Goal: Information Seeking & Learning: Learn about a topic

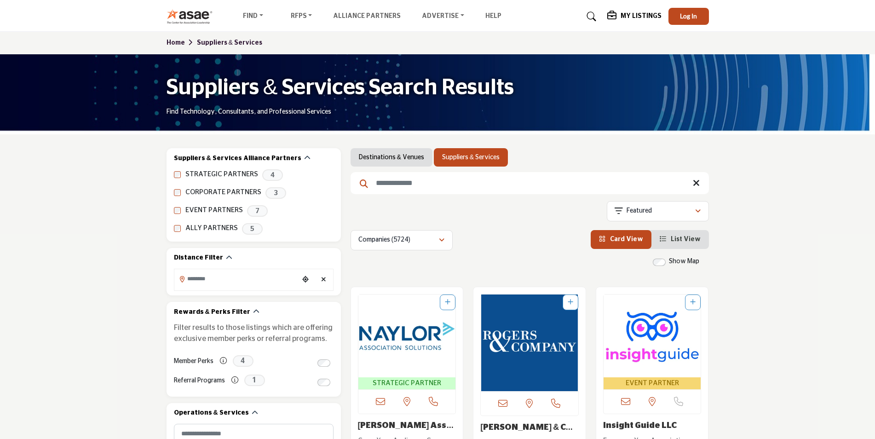
click at [462, 179] on input "Search Keyword" at bounding box center [530, 183] width 359 height 22
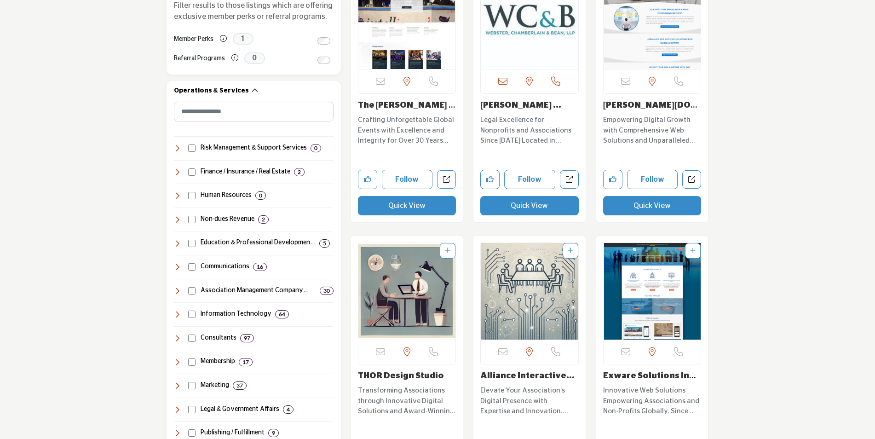
scroll to position [414, 0]
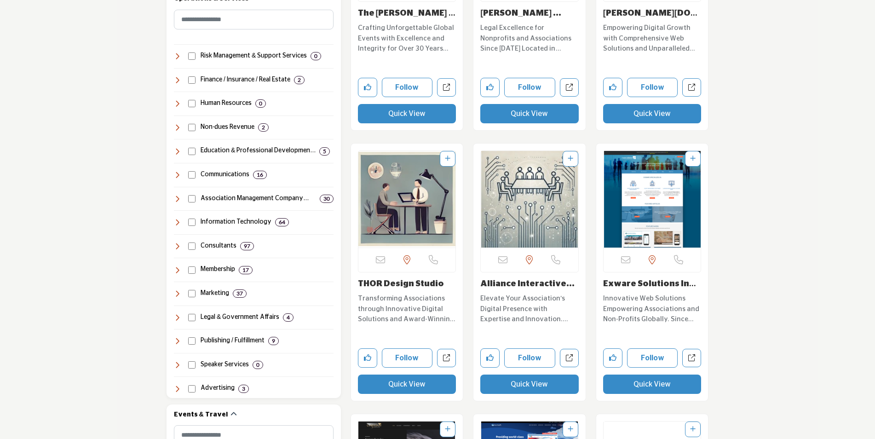
type input "*******"
click at [509, 281] on link "Alliance Interactive..." at bounding box center [527, 284] width 94 height 8
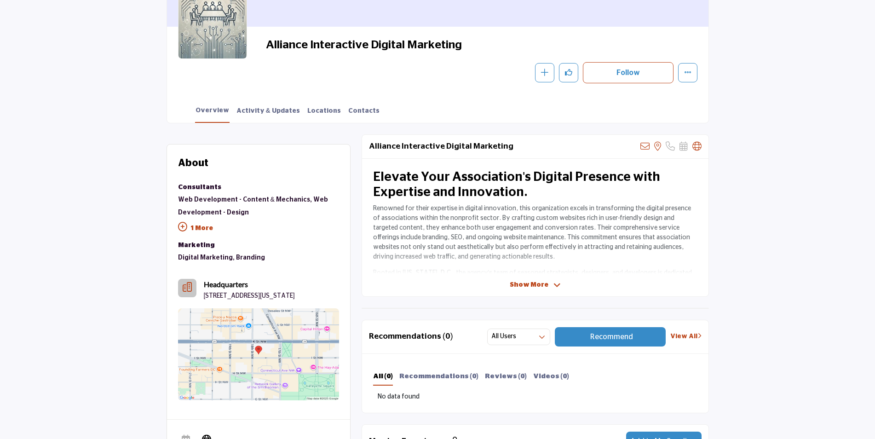
scroll to position [138, 0]
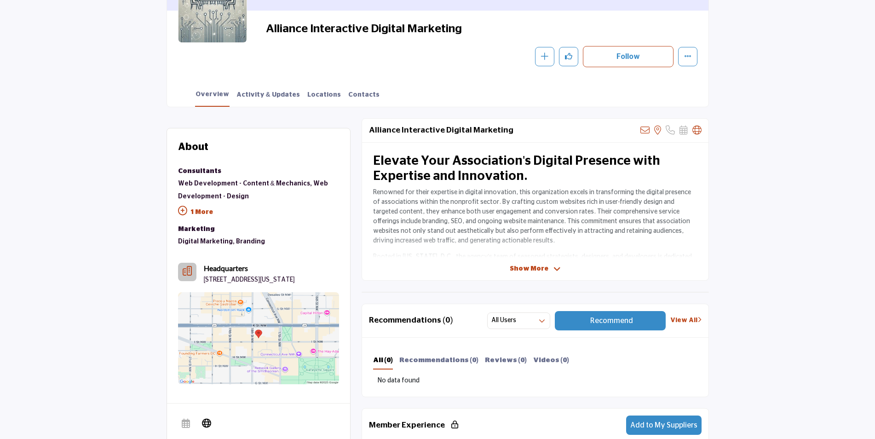
click at [554, 272] on icon at bounding box center [557, 269] width 7 height 8
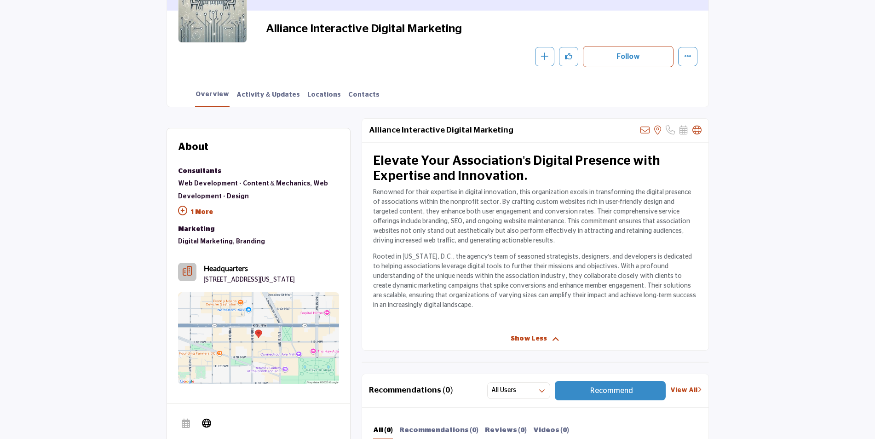
click at [513, 284] on p "Rooted in Washington, D.C., the agency's team of seasoned strategists, designer…" at bounding box center [535, 281] width 324 height 58
click at [696, 129] on icon at bounding box center [697, 130] width 9 height 9
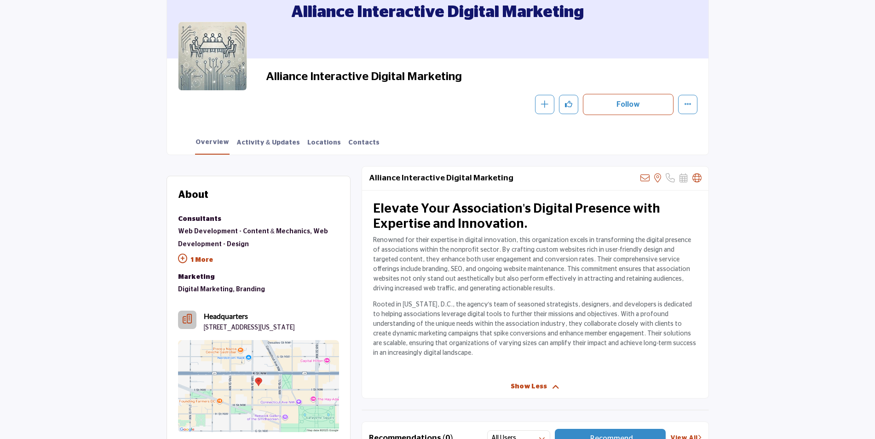
scroll to position [0, 0]
